Goal: Task Accomplishment & Management: Use online tool/utility

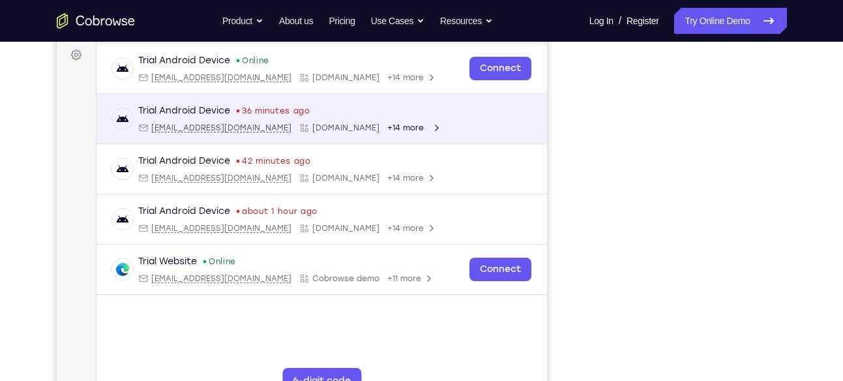
scroll to position [194, 0]
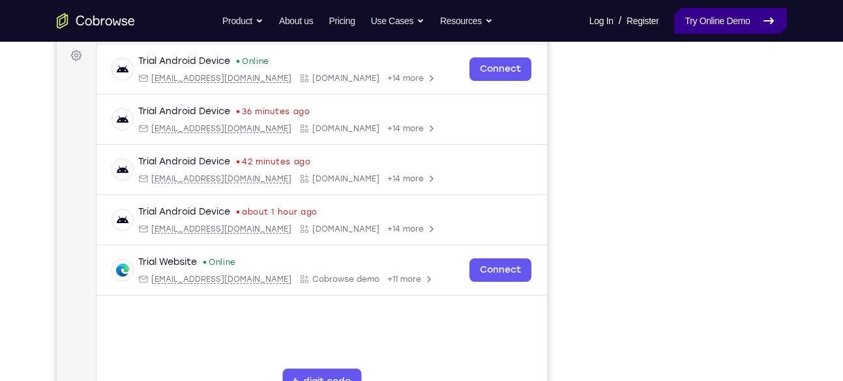
click at [730, 23] on link "Try Online Demo" at bounding box center [730, 21] width 112 height 26
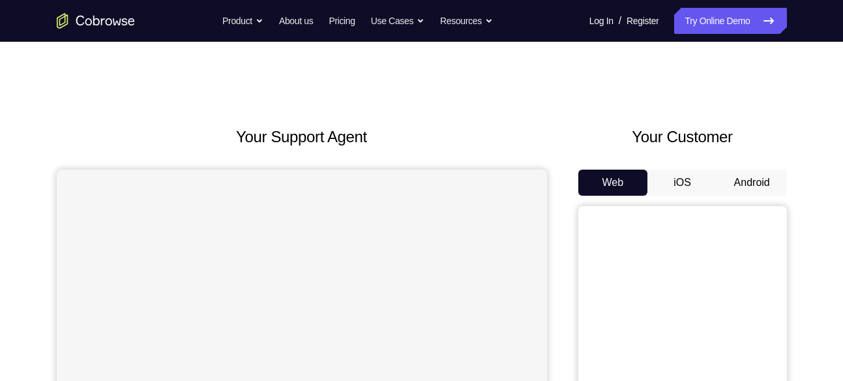
click at [742, 178] on button "Android" at bounding box center [753, 183] width 70 height 26
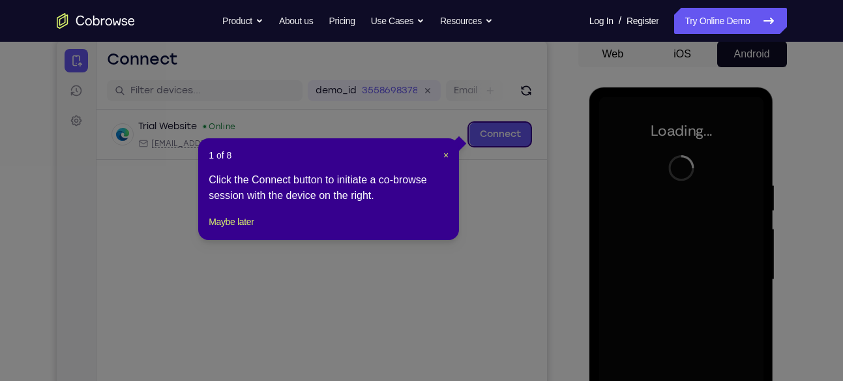
scroll to position [123, 0]
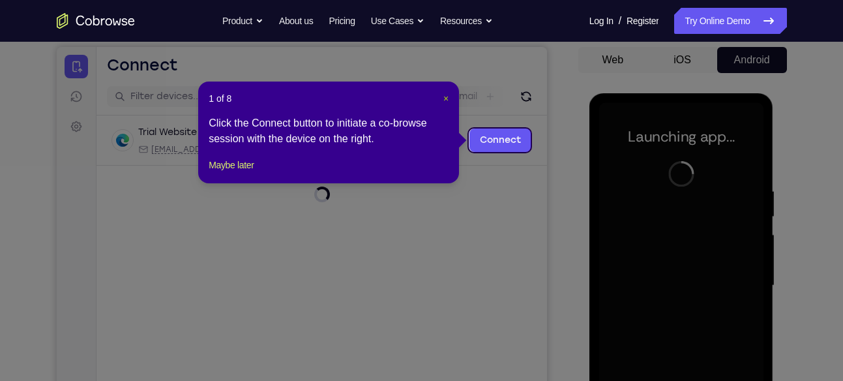
click at [446, 99] on span "×" at bounding box center [446, 98] width 5 height 10
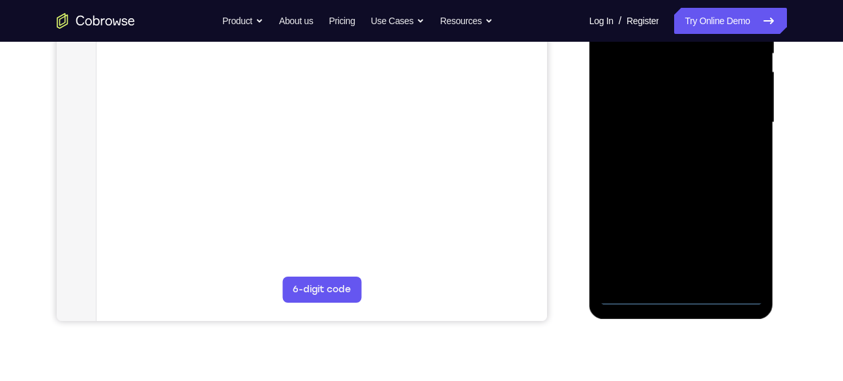
scroll to position [286, 0]
click at [680, 296] on div at bounding box center [681, 121] width 164 height 365
click at [742, 237] on div at bounding box center [681, 121] width 164 height 365
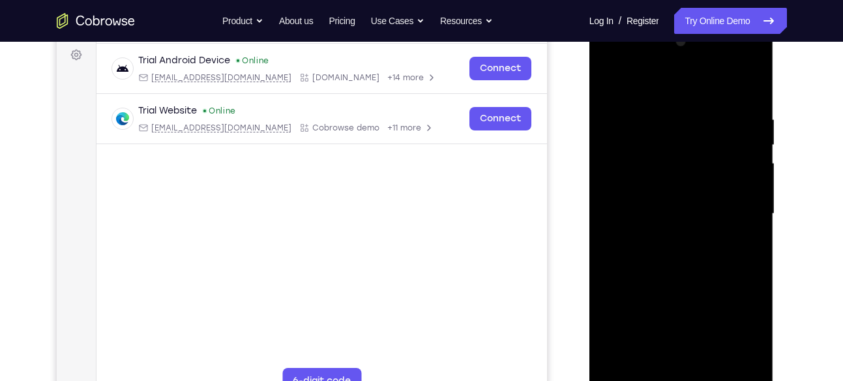
scroll to position [193, 0]
click at [652, 93] on div at bounding box center [681, 215] width 164 height 365
click at [738, 205] on div at bounding box center [681, 215] width 164 height 365
click at [666, 238] on div at bounding box center [681, 215] width 164 height 365
click at [671, 200] on div at bounding box center [681, 215] width 164 height 365
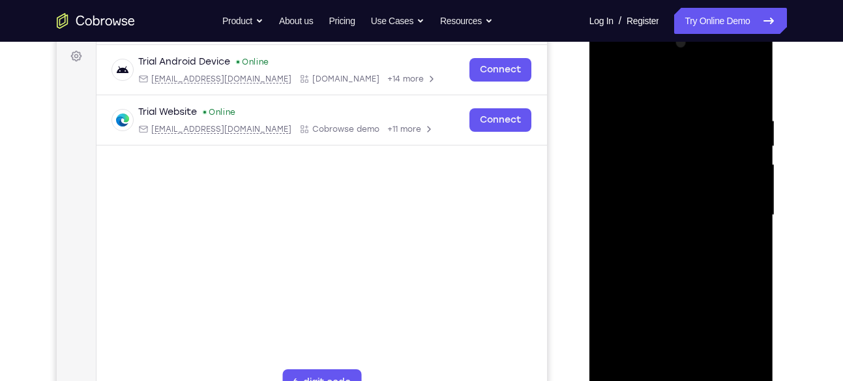
click at [682, 193] on div at bounding box center [681, 215] width 164 height 365
click at [659, 211] on div at bounding box center [681, 215] width 164 height 365
click at [670, 258] on div at bounding box center [681, 215] width 164 height 365
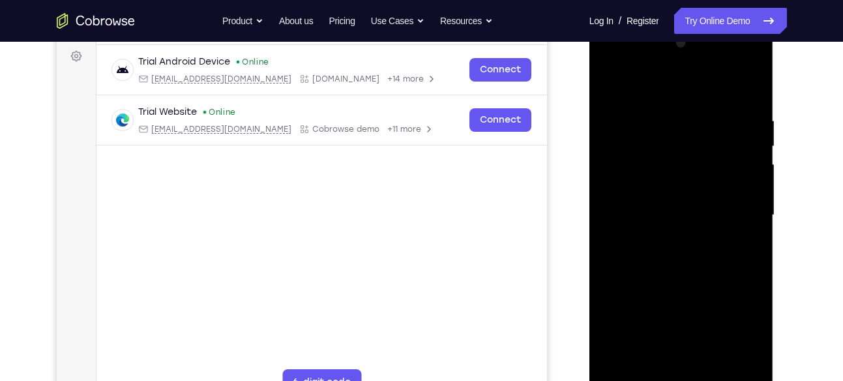
click at [670, 258] on div at bounding box center [681, 215] width 164 height 365
click at [686, 253] on div at bounding box center [681, 215] width 164 height 365
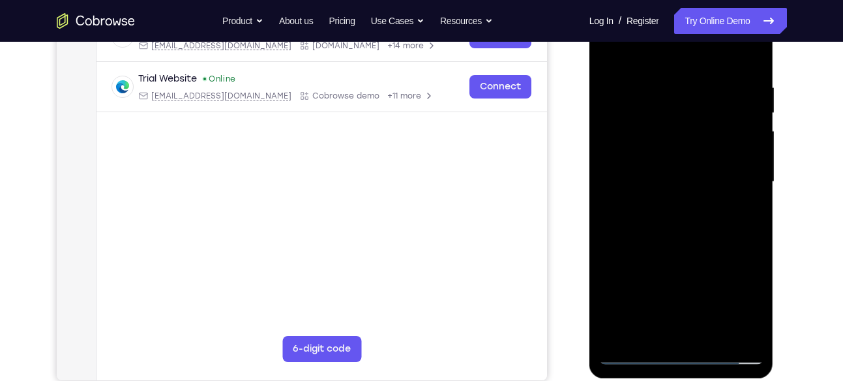
scroll to position [228, 0]
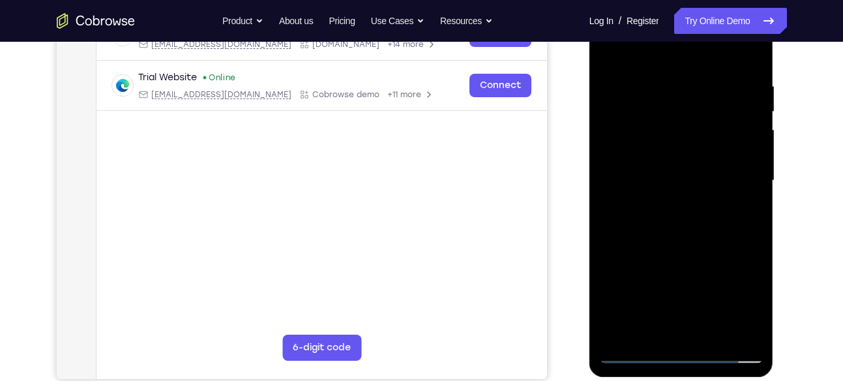
click at [674, 214] on div at bounding box center [681, 180] width 164 height 365
click at [677, 220] on div at bounding box center [681, 180] width 164 height 365
click at [697, 213] on div at bounding box center [681, 180] width 164 height 365
click at [748, 199] on div at bounding box center [681, 180] width 164 height 365
click at [745, 155] on div at bounding box center [681, 180] width 164 height 365
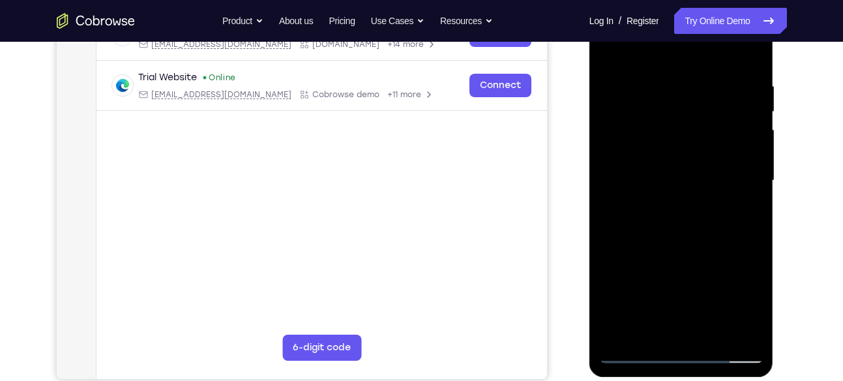
click at [687, 181] on div at bounding box center [681, 180] width 164 height 365
click at [659, 218] on div at bounding box center [681, 180] width 164 height 365
click at [665, 218] on div at bounding box center [681, 180] width 164 height 365
click at [684, 215] on div at bounding box center [681, 180] width 164 height 365
click at [681, 220] on div at bounding box center [681, 180] width 164 height 365
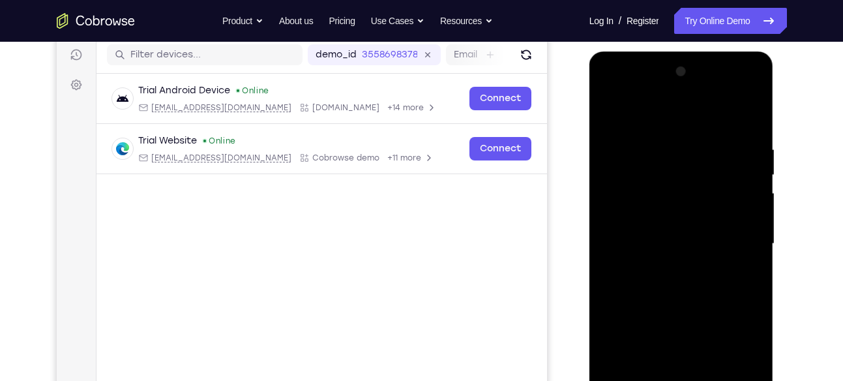
scroll to position [164, 0]
click at [693, 280] on div at bounding box center [681, 244] width 164 height 365
click at [690, 288] on div at bounding box center [681, 244] width 164 height 365
click at [698, 274] on div at bounding box center [681, 244] width 164 height 365
click at [696, 284] on div at bounding box center [681, 244] width 164 height 365
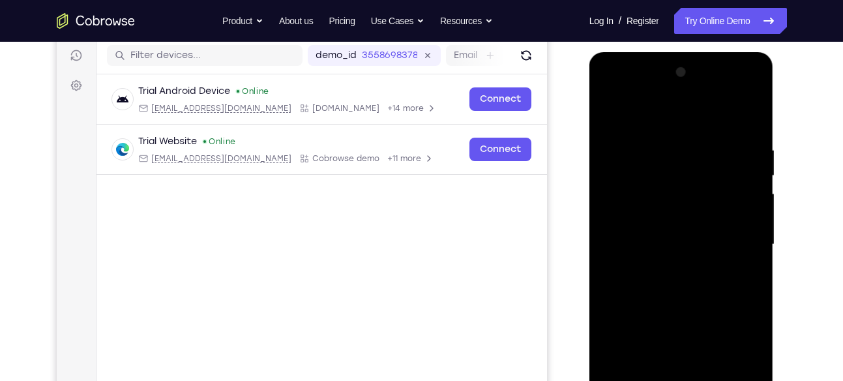
click at [699, 283] on div at bounding box center [681, 244] width 164 height 365
click at [680, 280] on div at bounding box center [681, 244] width 164 height 365
click at [676, 279] on div at bounding box center [681, 244] width 164 height 365
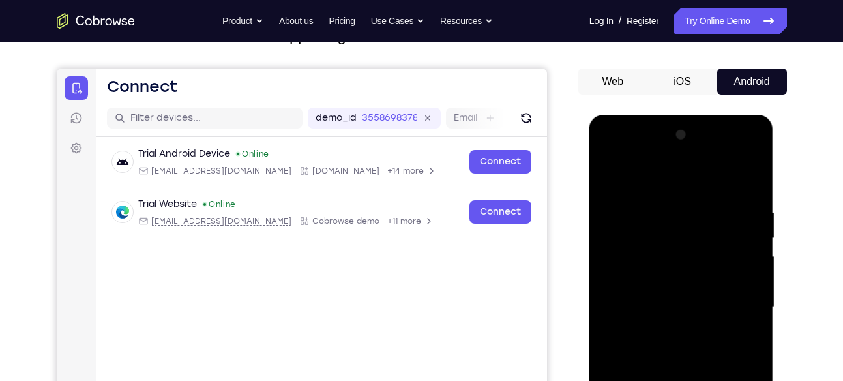
scroll to position [100, 0]
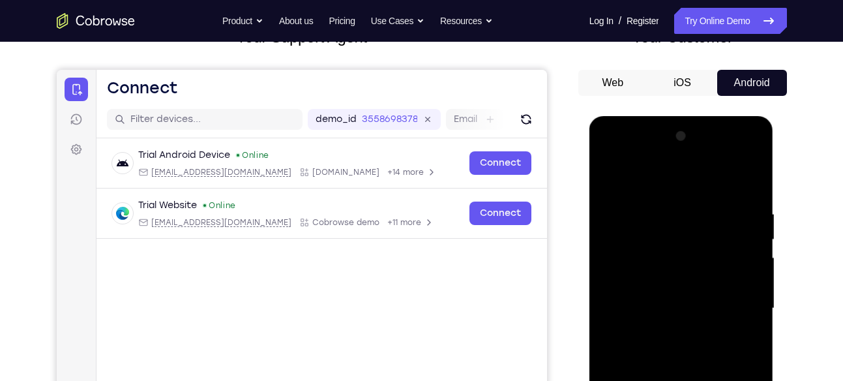
click at [755, 81] on button "Android" at bounding box center [753, 83] width 70 height 26
click at [737, 29] on link "Try Online Demo" at bounding box center [730, 21] width 112 height 26
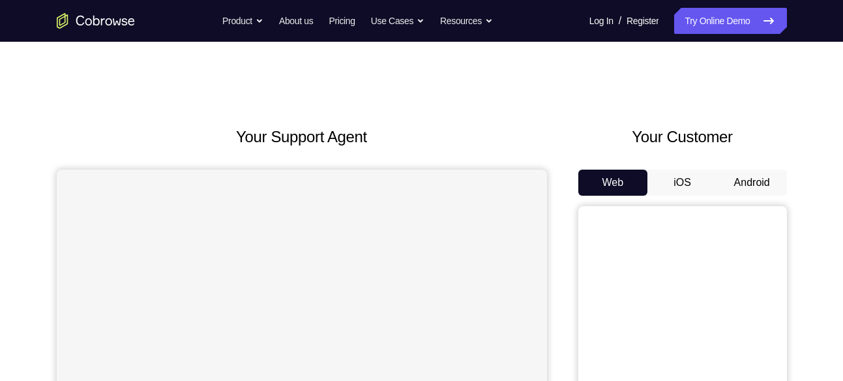
click at [752, 179] on button "Android" at bounding box center [753, 183] width 70 height 26
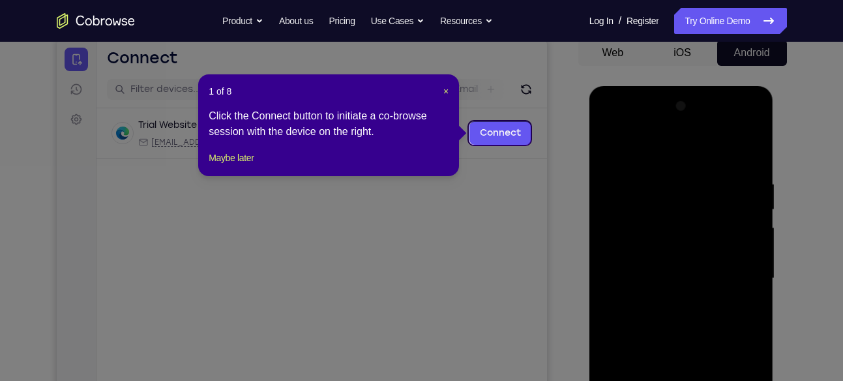
scroll to position [129, 0]
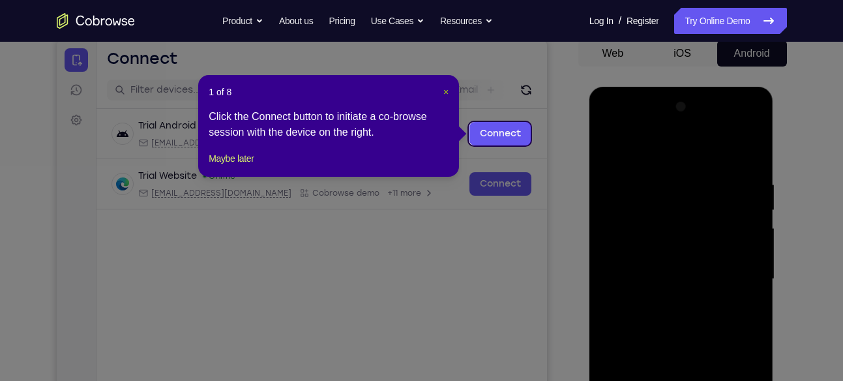
click at [444, 93] on span "×" at bounding box center [446, 92] width 5 height 10
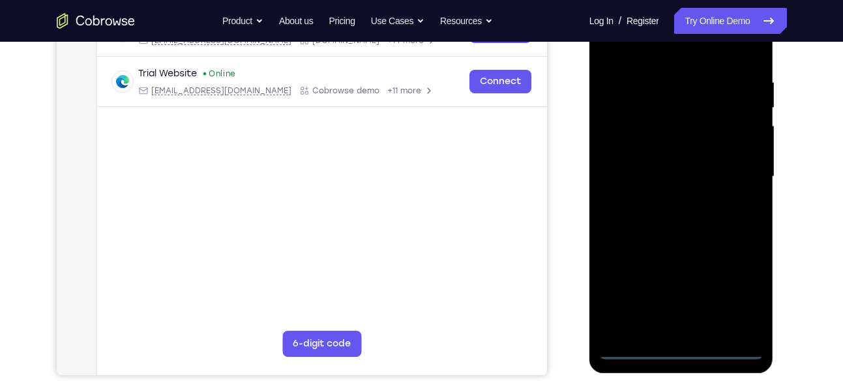
scroll to position [234, 0]
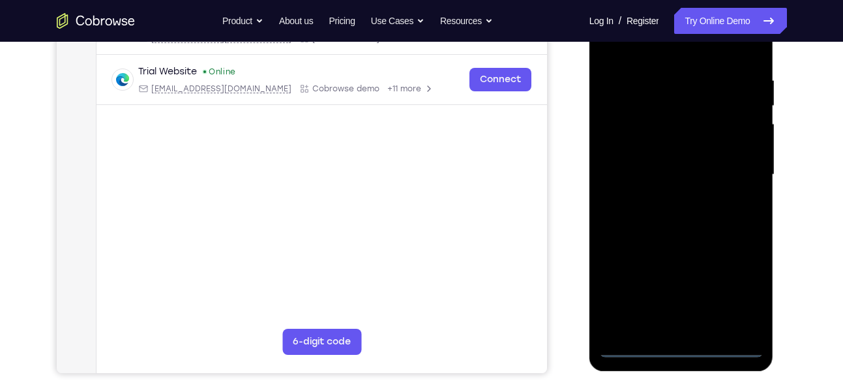
click at [681, 346] on div at bounding box center [681, 174] width 164 height 365
click at [744, 288] on div at bounding box center [681, 174] width 164 height 365
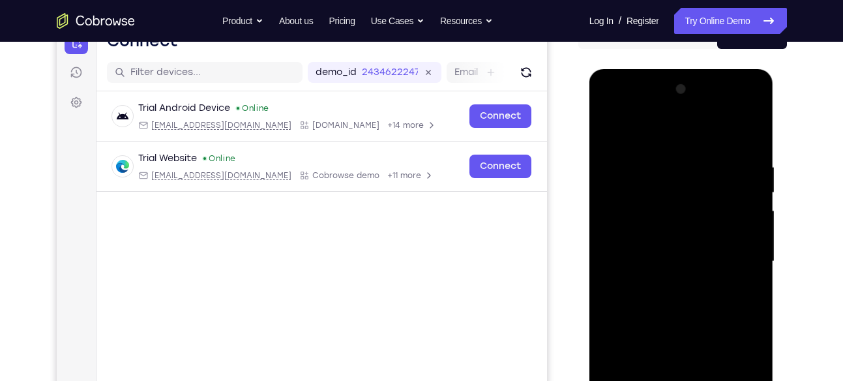
scroll to position [157, 0]
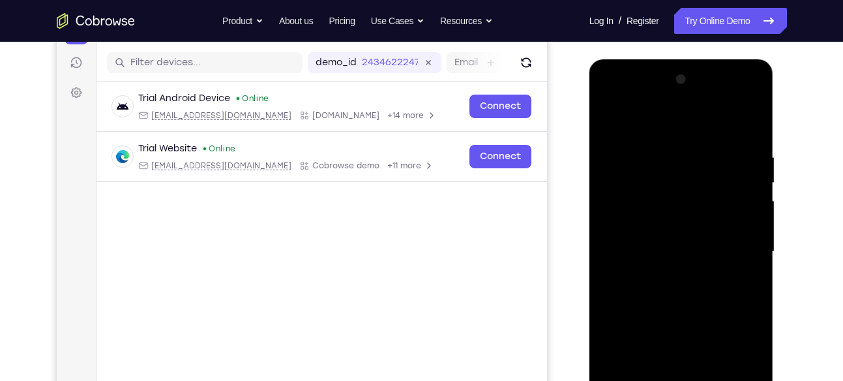
click at [652, 123] on div at bounding box center [681, 251] width 164 height 365
click at [736, 245] on div at bounding box center [681, 251] width 164 height 365
click at [669, 276] on div at bounding box center [681, 251] width 164 height 365
click at [651, 236] on div at bounding box center [681, 251] width 164 height 365
click at [669, 223] on div at bounding box center [681, 251] width 164 height 365
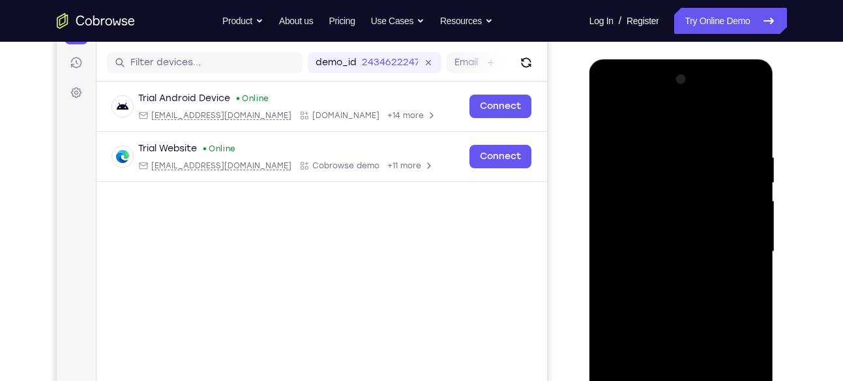
click at [677, 249] on div at bounding box center [681, 251] width 164 height 365
click at [678, 290] on div at bounding box center [681, 251] width 164 height 365
click at [681, 287] on div at bounding box center [681, 251] width 164 height 365
click at [712, 295] on div at bounding box center [681, 251] width 164 height 365
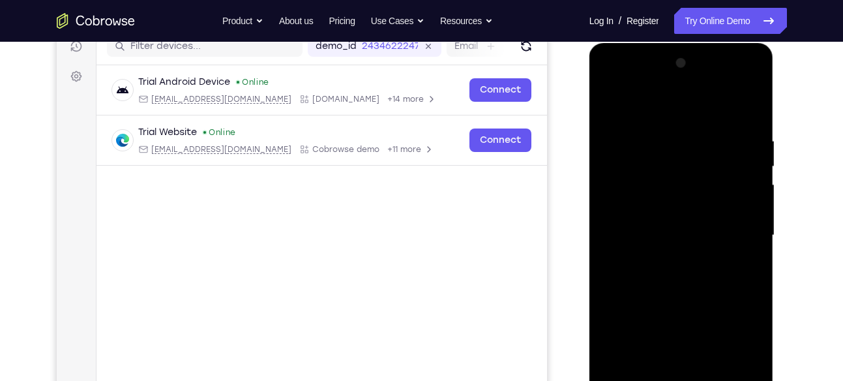
scroll to position [174, 0]
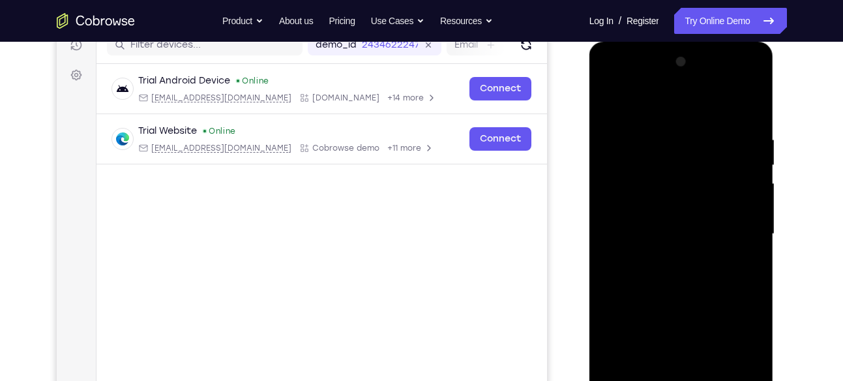
click at [685, 269] on div at bounding box center [681, 234] width 164 height 365
click at [685, 297] on div at bounding box center [681, 234] width 164 height 365
click at [694, 174] on div at bounding box center [681, 234] width 164 height 365
click at [679, 199] on div at bounding box center [681, 234] width 164 height 365
click at [679, 178] on div at bounding box center [681, 234] width 164 height 365
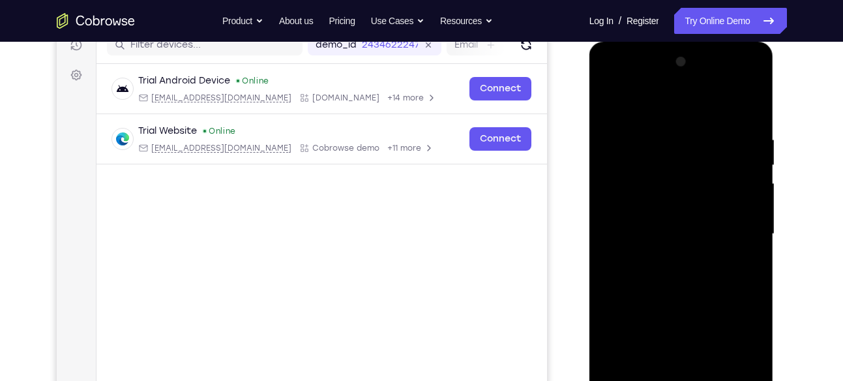
click at [656, 210] on div at bounding box center [681, 234] width 164 height 365
click at [689, 271] on div at bounding box center [681, 234] width 164 height 365
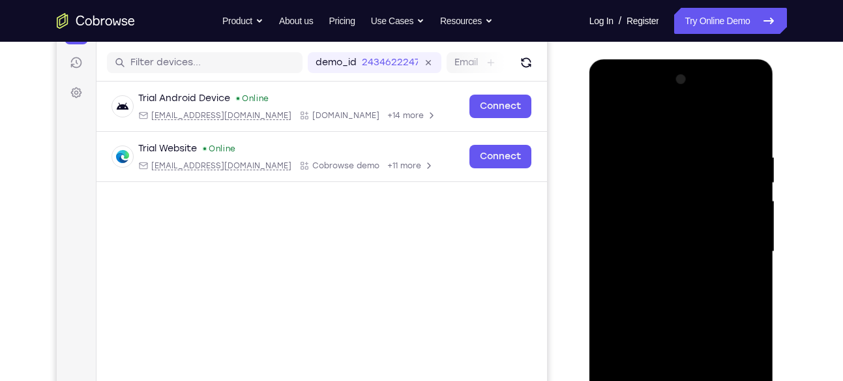
scroll to position [155, 0]
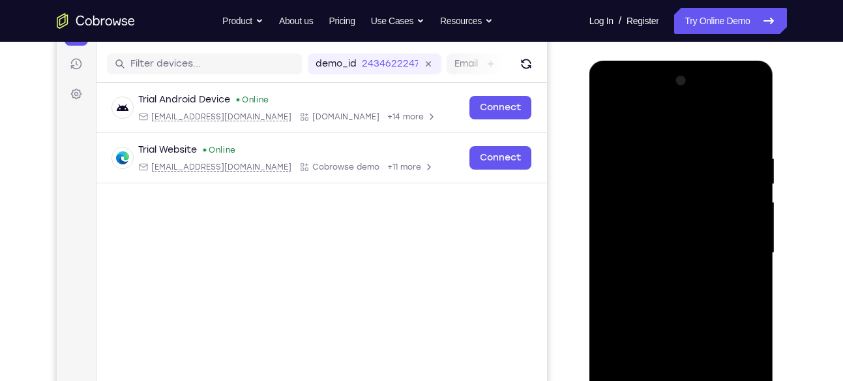
click at [675, 227] on div at bounding box center [681, 252] width 164 height 365
click at [652, 97] on div at bounding box center [681, 252] width 164 height 365
click at [617, 153] on div at bounding box center [681, 252] width 164 height 365
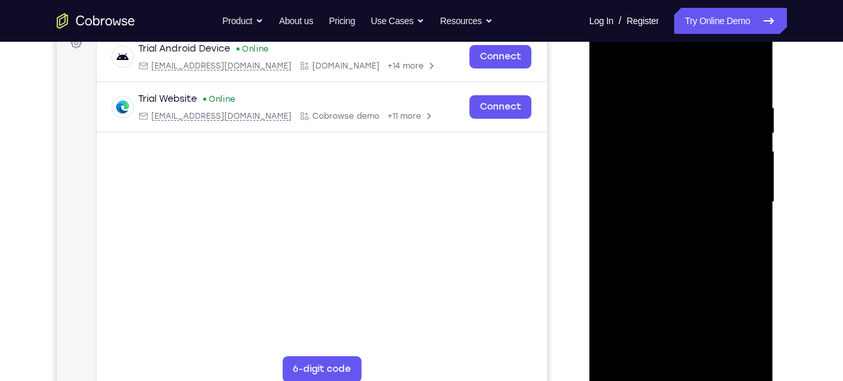
scroll to position [207, 0]
click at [670, 225] on div at bounding box center [681, 200] width 164 height 365
click at [667, 186] on div at bounding box center [681, 200] width 164 height 365
click at [655, 202] on div at bounding box center [681, 200] width 164 height 365
click at [669, 179] on div at bounding box center [681, 200] width 164 height 365
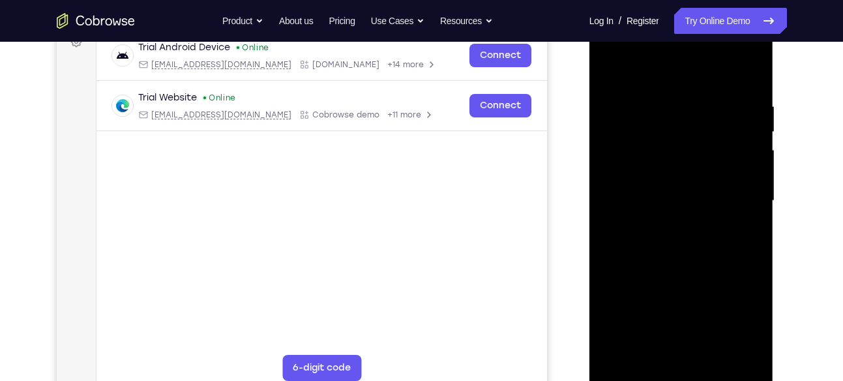
click at [675, 196] on div at bounding box center [681, 200] width 164 height 365
click at [680, 244] on div at bounding box center [681, 200] width 164 height 365
click at [693, 232] on div at bounding box center [681, 200] width 164 height 365
click at [684, 237] on div at bounding box center [681, 200] width 164 height 365
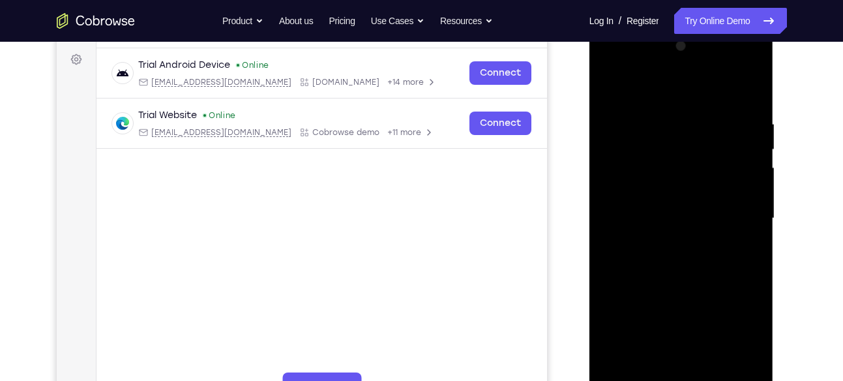
scroll to position [189, 0]
click at [745, 194] on div at bounding box center [681, 219] width 164 height 365
click at [692, 218] on div at bounding box center [681, 219] width 164 height 365
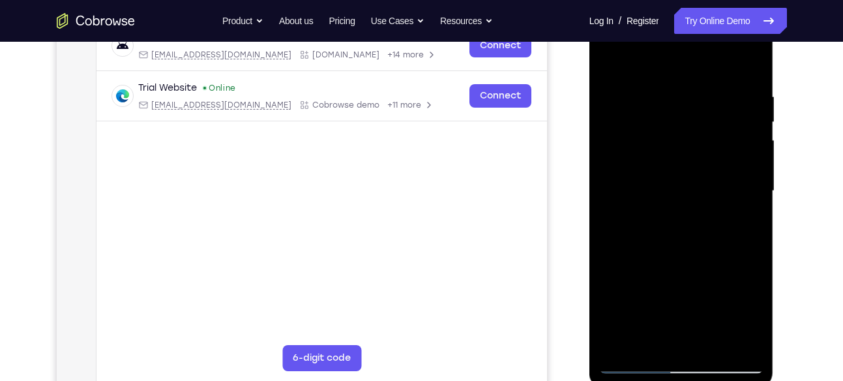
scroll to position [216, 0]
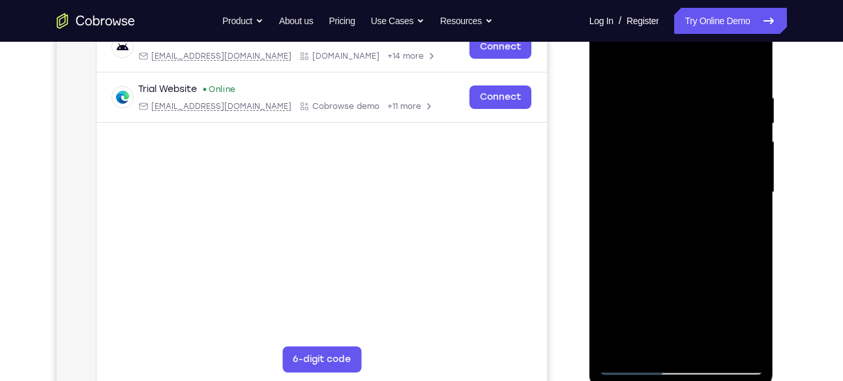
click at [648, 112] on div at bounding box center [681, 192] width 164 height 365
click at [643, 145] on div at bounding box center [681, 192] width 164 height 365
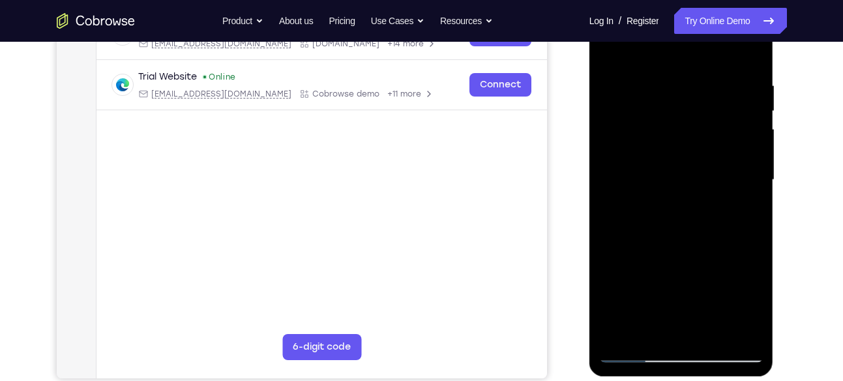
scroll to position [229, 0]
click at [691, 231] on div at bounding box center [681, 179] width 164 height 365
click at [711, 331] on div at bounding box center [681, 179] width 164 height 365
click at [688, 246] on div at bounding box center [681, 179] width 164 height 365
click at [671, 159] on div at bounding box center [681, 179] width 164 height 365
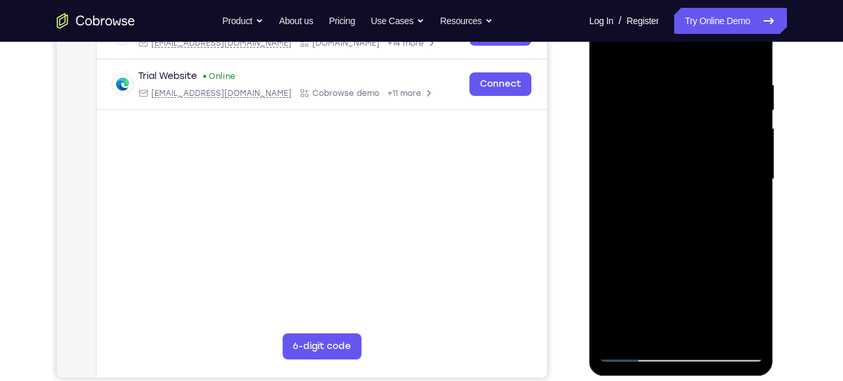
click at [611, 48] on div at bounding box center [681, 179] width 164 height 365
click at [615, 46] on div at bounding box center [681, 179] width 164 height 365
click at [664, 77] on div at bounding box center [681, 179] width 164 height 365
click at [753, 178] on div at bounding box center [681, 179] width 164 height 365
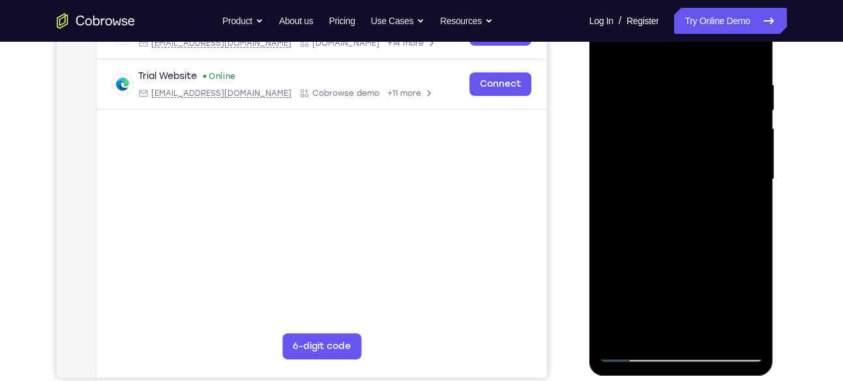
click at [753, 178] on div at bounding box center [681, 179] width 164 height 365
drag, startPoint x: 753, startPoint y: 165, endPoint x: 625, endPoint y: 157, distance: 128.8
click at [625, 157] on div at bounding box center [681, 179] width 164 height 365
click at [749, 54] on div at bounding box center [681, 179] width 164 height 365
click at [742, 334] on div at bounding box center [681, 179] width 164 height 365
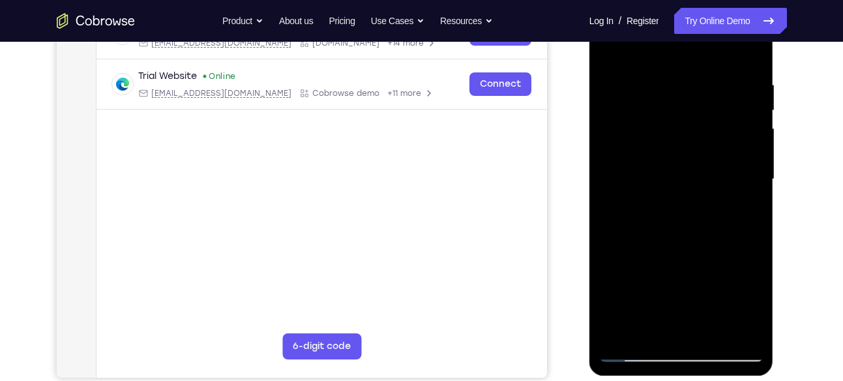
click at [616, 174] on div at bounding box center [681, 179] width 164 height 365
click at [739, 153] on div at bounding box center [681, 179] width 164 height 365
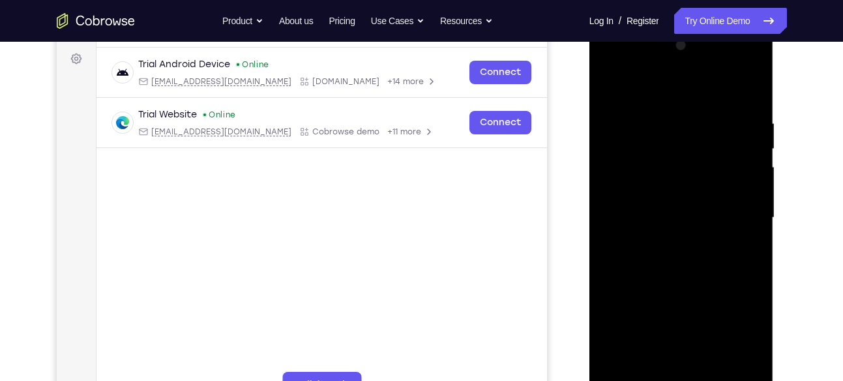
scroll to position [190, 0]
click at [753, 178] on div at bounding box center [681, 218] width 164 height 365
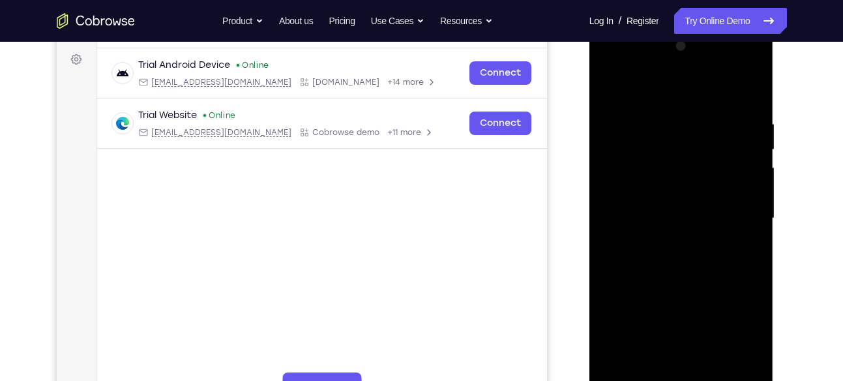
click at [753, 178] on div at bounding box center [681, 218] width 164 height 365
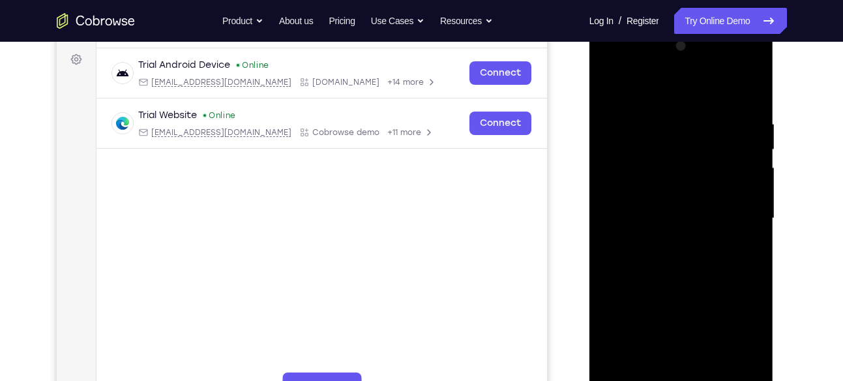
click at [753, 178] on div at bounding box center [681, 218] width 164 height 365
click at [617, 335] on div at bounding box center [681, 218] width 164 height 365
click at [622, 134] on div at bounding box center [681, 218] width 164 height 365
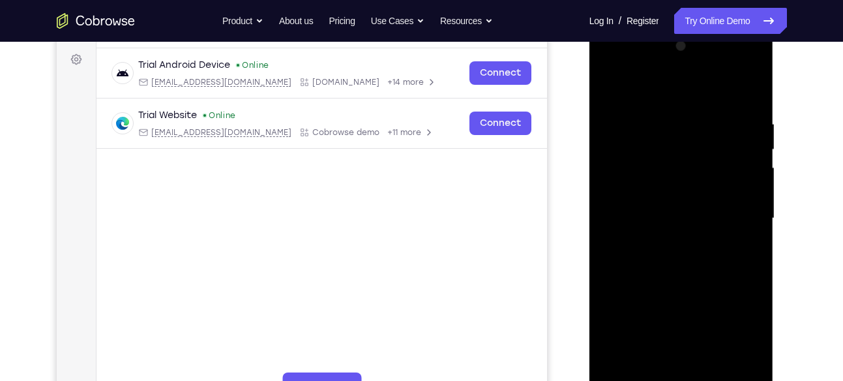
click at [751, 49] on div at bounding box center [681, 218] width 164 height 365
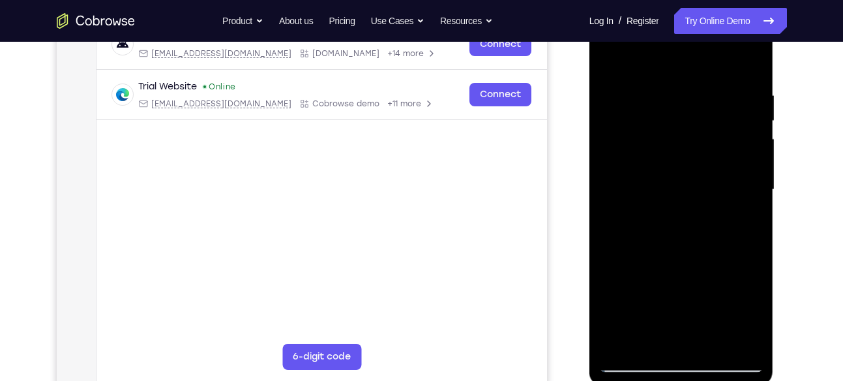
scroll to position [219, 0]
click at [620, 344] on div at bounding box center [681, 189] width 164 height 365
click at [620, 343] on div at bounding box center [681, 189] width 164 height 365
click at [736, 86] on div at bounding box center [681, 189] width 164 height 365
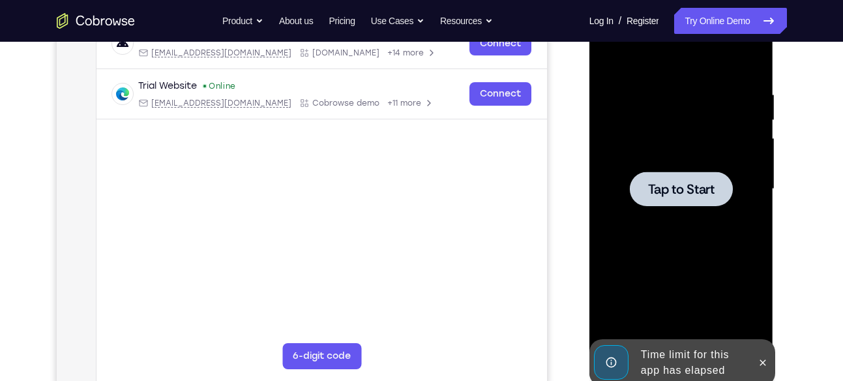
click at [639, 60] on div at bounding box center [681, 189] width 164 height 365
